Goal: Task Accomplishment & Management: Use online tool/utility

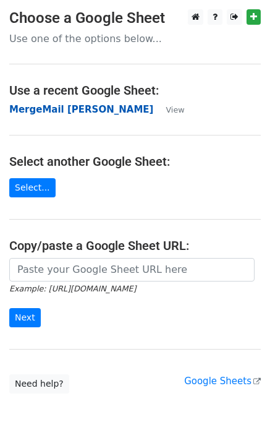
click at [67, 111] on strong "MergeMail [PERSON_NAME]" at bounding box center [81, 109] width 144 height 11
click at [84, 113] on strong "MergeMail [PERSON_NAME]" at bounding box center [81, 109] width 144 height 11
click at [59, 114] on strong "MergeMail [PERSON_NAME]" at bounding box center [81, 109] width 144 height 11
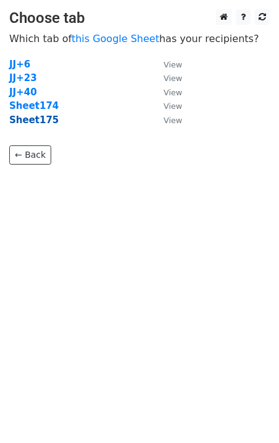
click at [42, 125] on strong "Sheet175" at bounding box center [33, 119] width 49 height 11
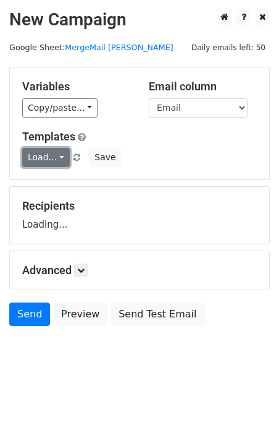
click at [41, 157] on link "Load..." at bounding box center [46, 157] width 48 height 19
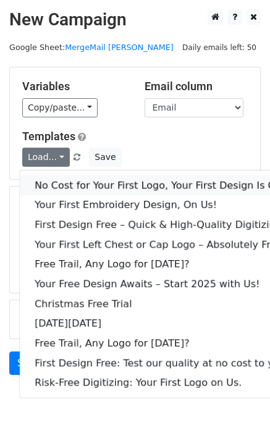
click at [75, 176] on link "No Cost for Your First Logo, Your First Design Is On Us!" at bounding box center [168, 186] width 297 height 20
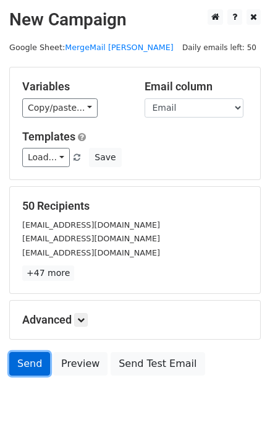
click at [17, 357] on link "Send" at bounding box center [29, 363] width 41 height 23
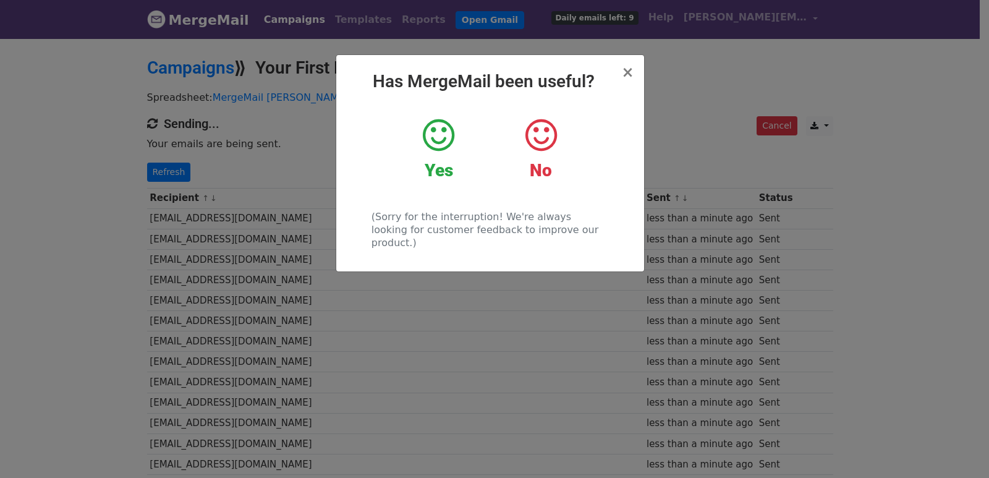
click at [245, 205] on div "× Has MergeMail been useful? Yes No (Sorry for the interruption! We're always l…" at bounding box center [494, 257] width 989 height 441
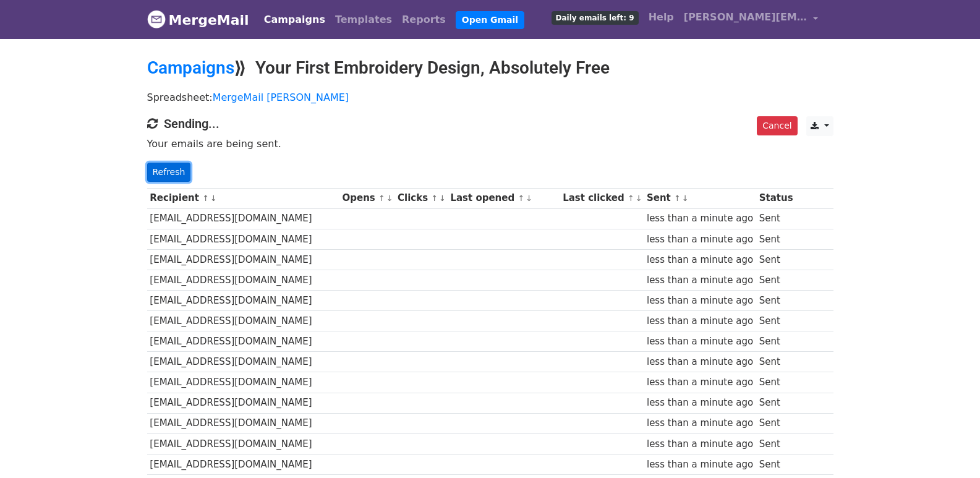
click at [164, 179] on link "Refresh" at bounding box center [169, 172] width 44 height 19
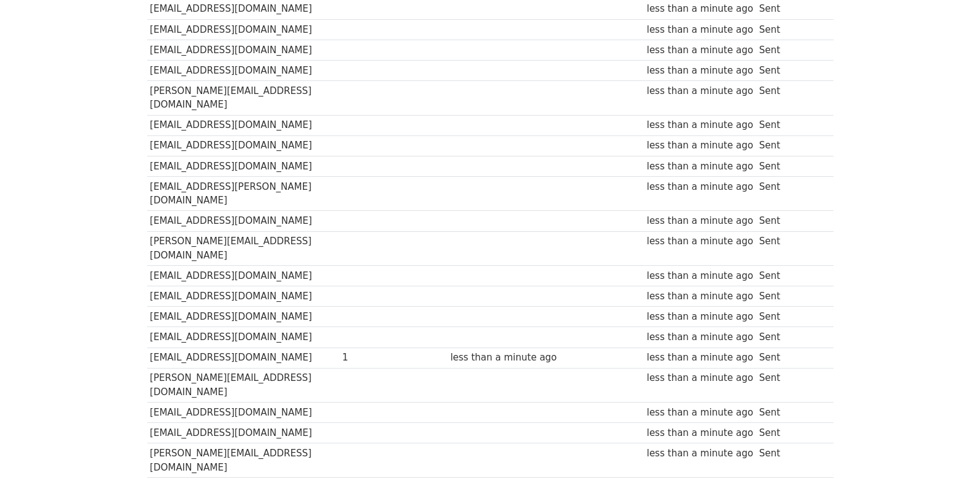
scroll to position [866, 0]
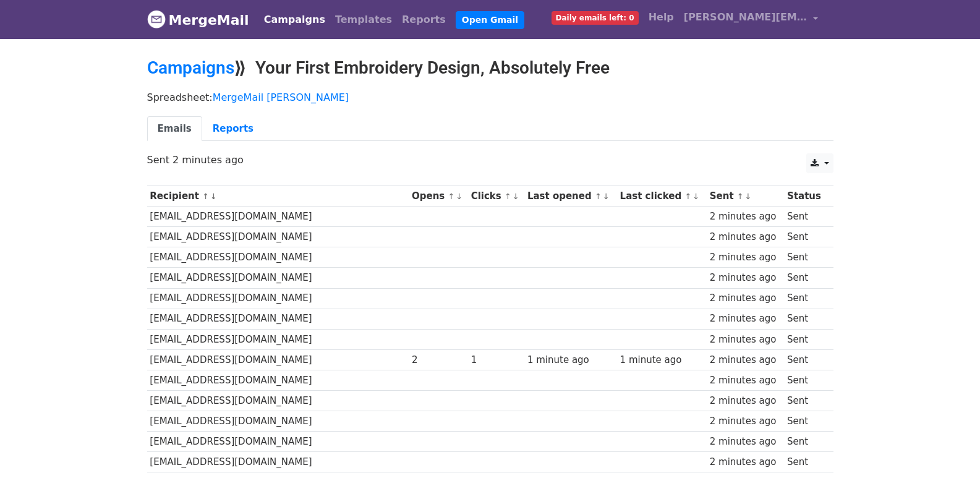
scroll to position [861, 0]
